Goal: Information Seeking & Learning: Find specific fact

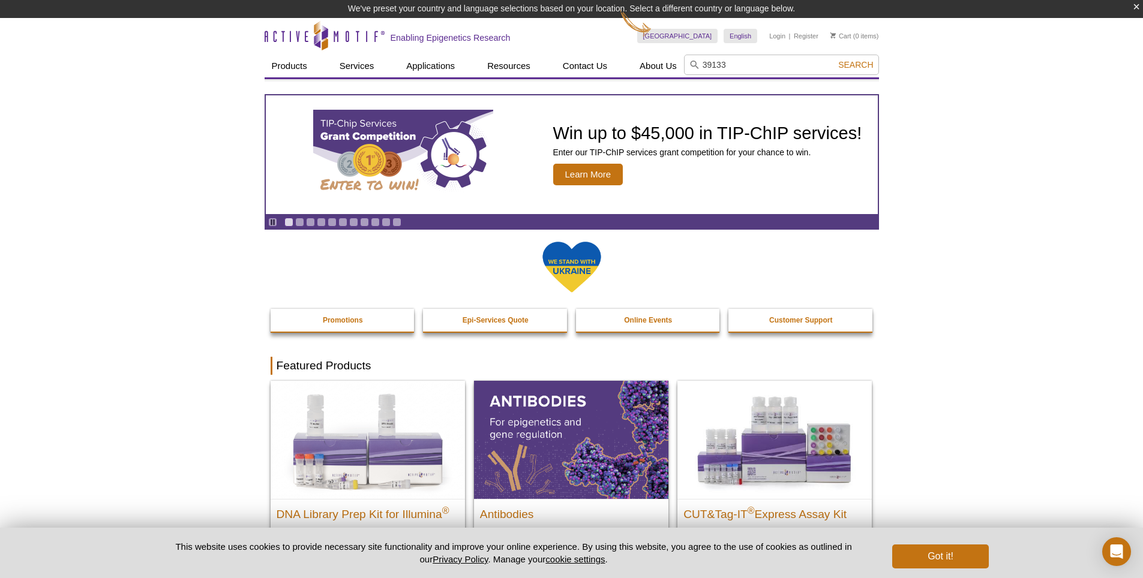
type input "39133"
click at [835, 59] on button "Search" at bounding box center [856, 64] width 42 height 11
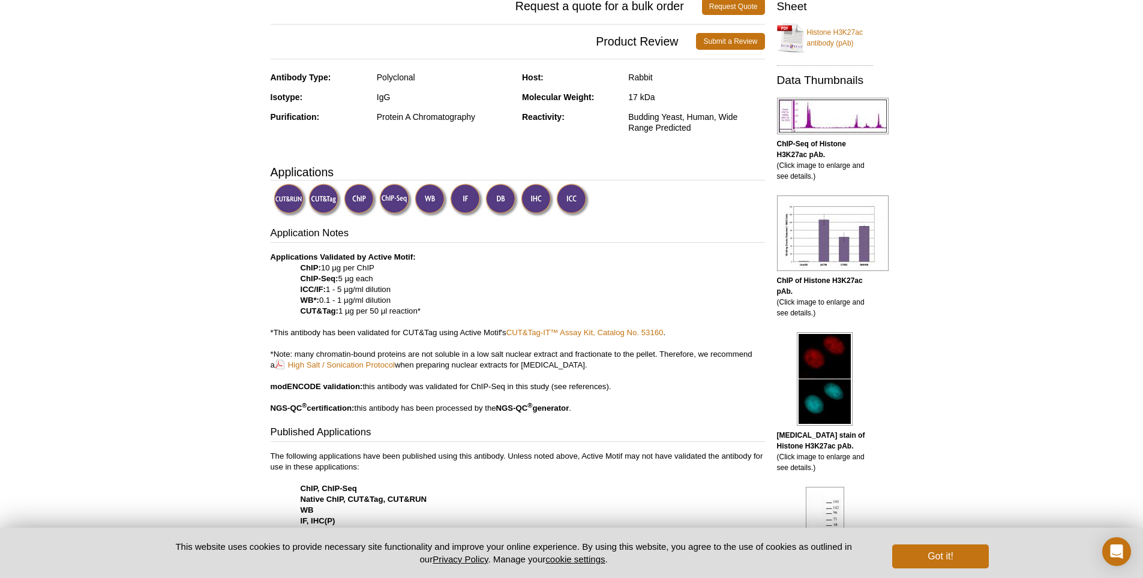
scroll to position [300, 0]
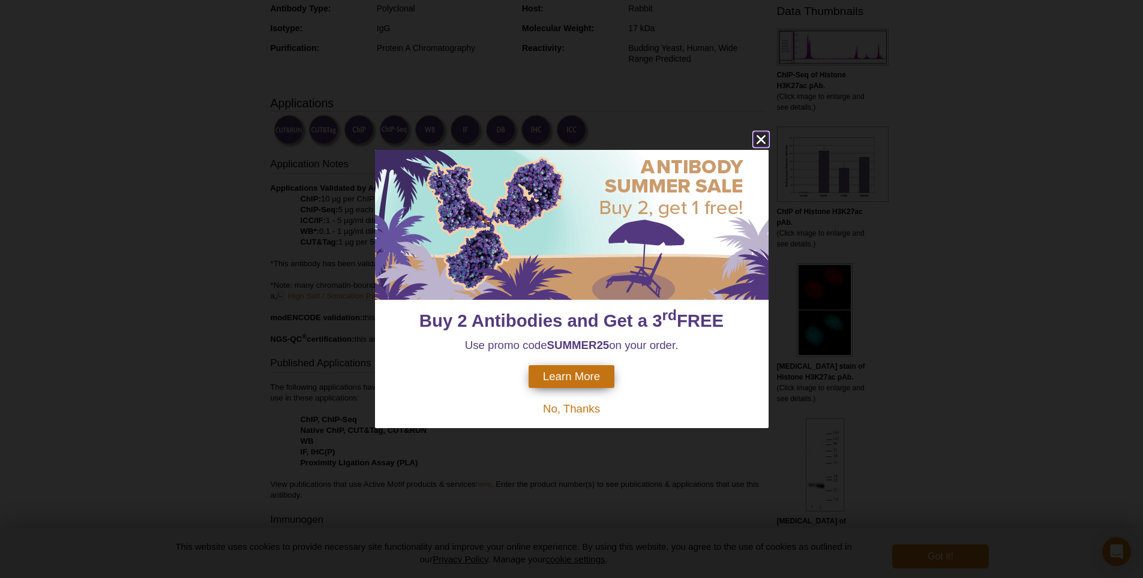
click at [758, 135] on icon "close" at bounding box center [761, 139] width 15 height 15
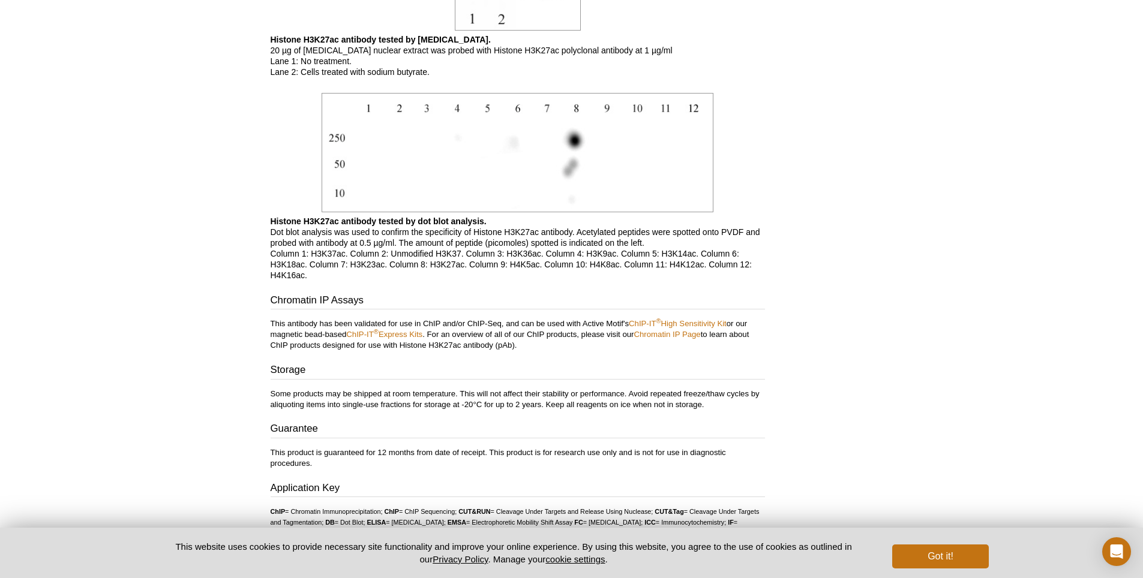
scroll to position [2296, 0]
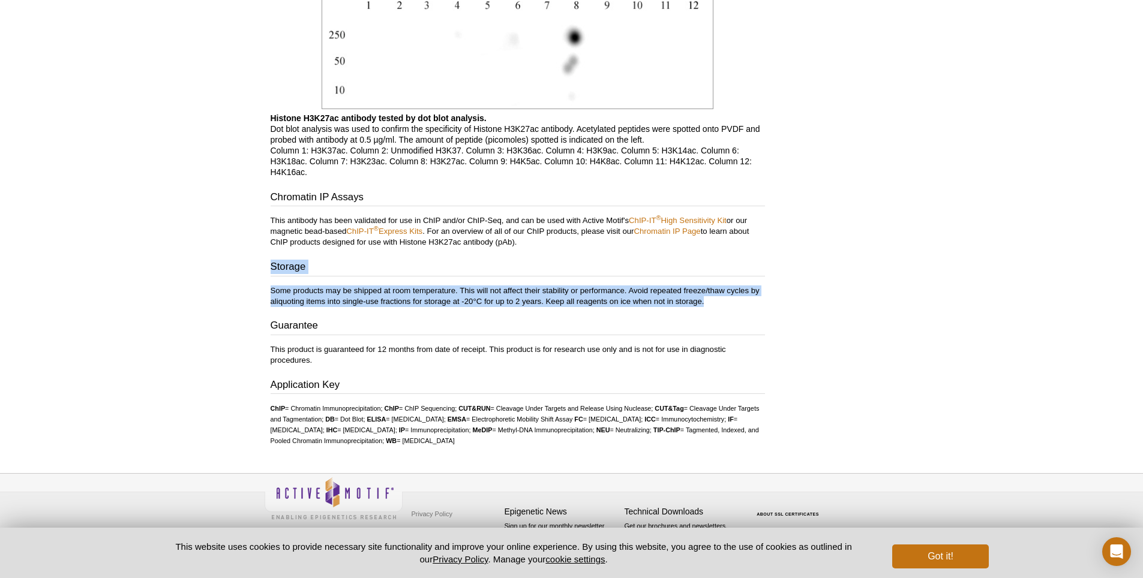
drag, startPoint x: 701, startPoint y: 305, endPoint x: 231, endPoint y: 272, distance: 471.0
copy div "Storage Some products may be shipped at room temperature. This will not affect …"
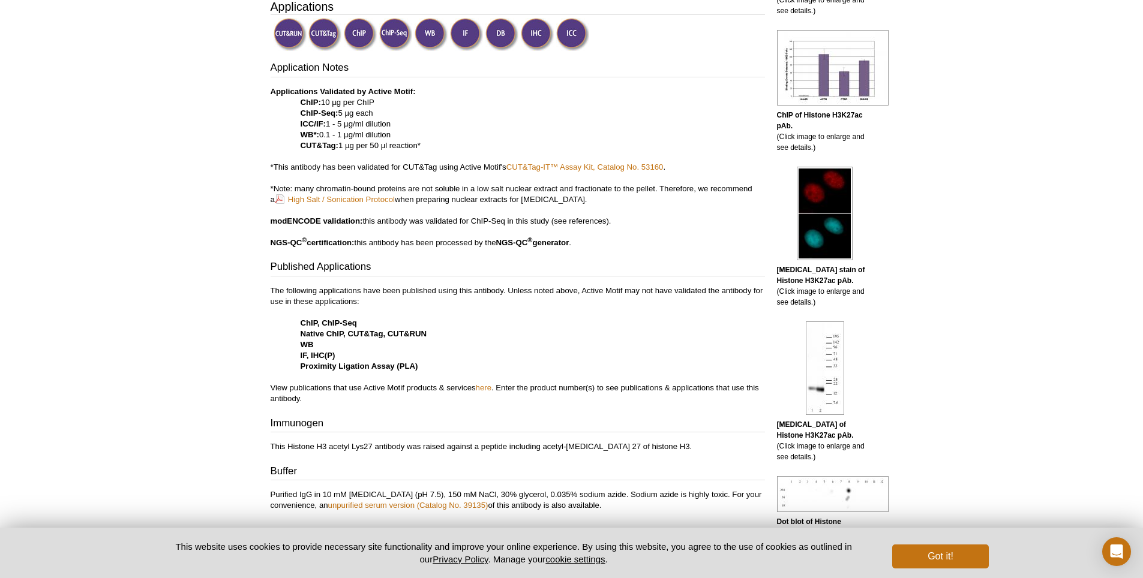
scroll to position [0, 0]
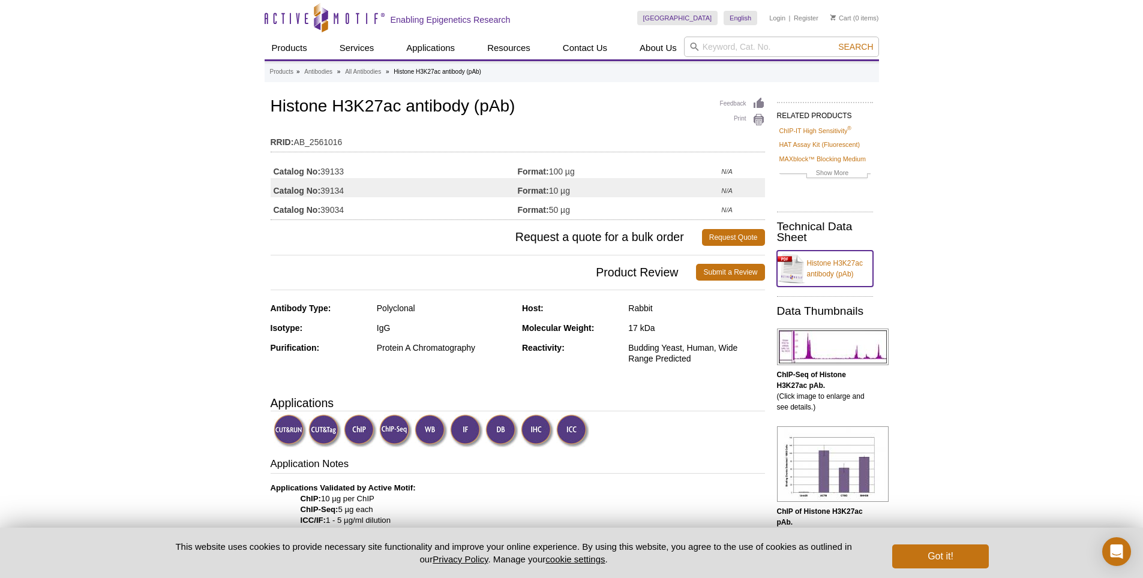
click at [820, 269] on link "Histone H3K27ac antibody (pAb)" at bounding box center [825, 269] width 96 height 36
